Goal: Task Accomplishment & Management: Manage account settings

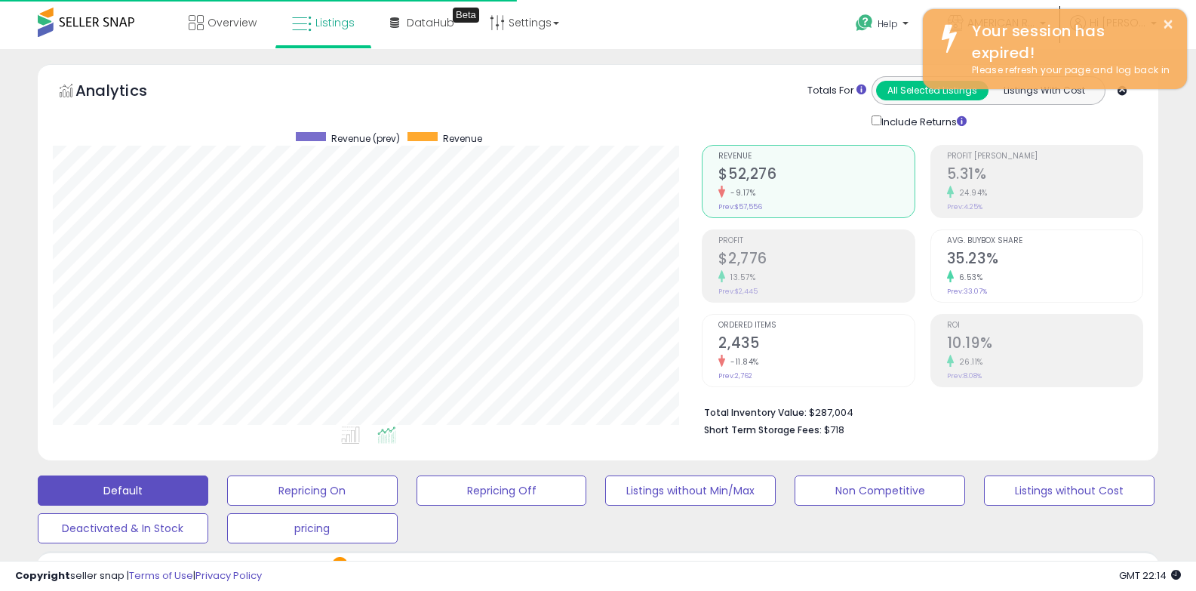
select select "**"
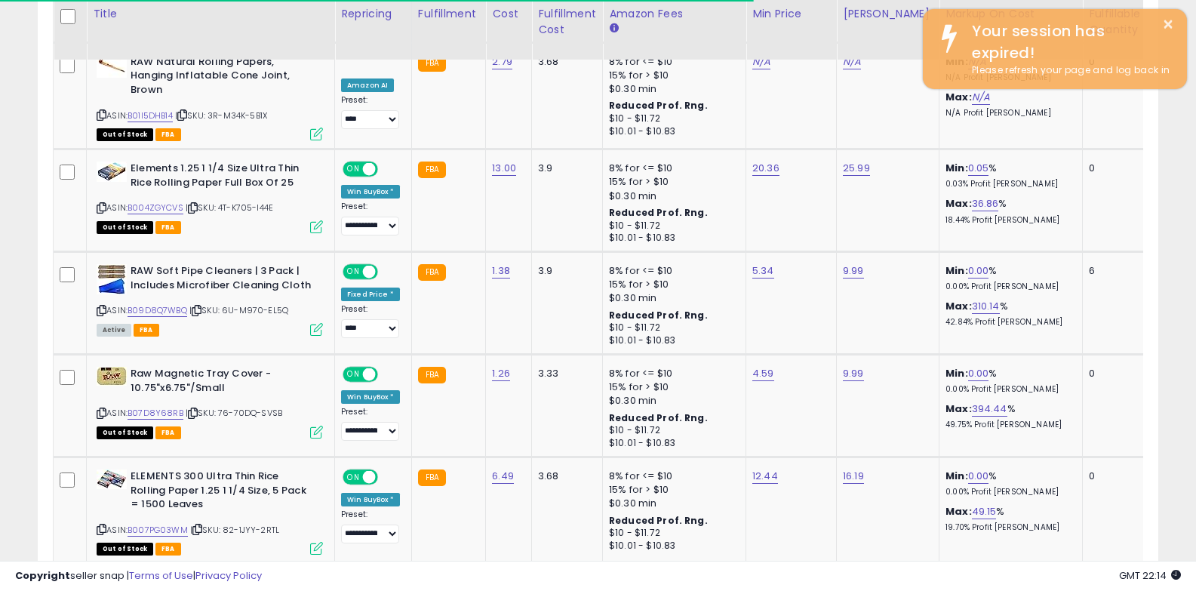
scroll to position [309, 650]
